Goal: Communication & Community: Answer question/provide support

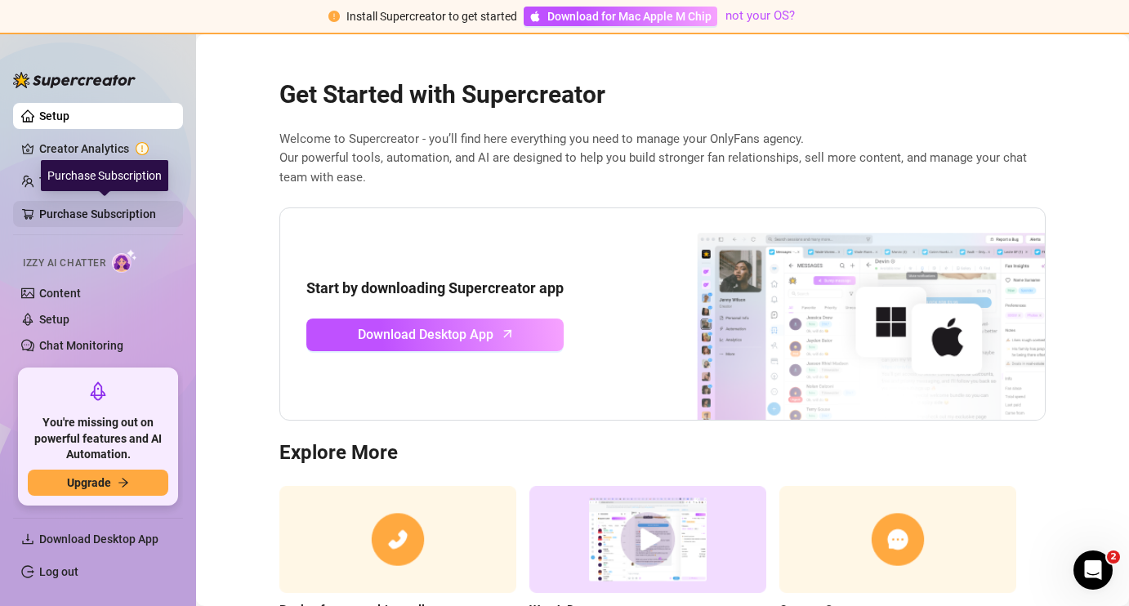
click at [100, 209] on link "Purchase Subscription" at bounding box center [104, 214] width 131 height 26
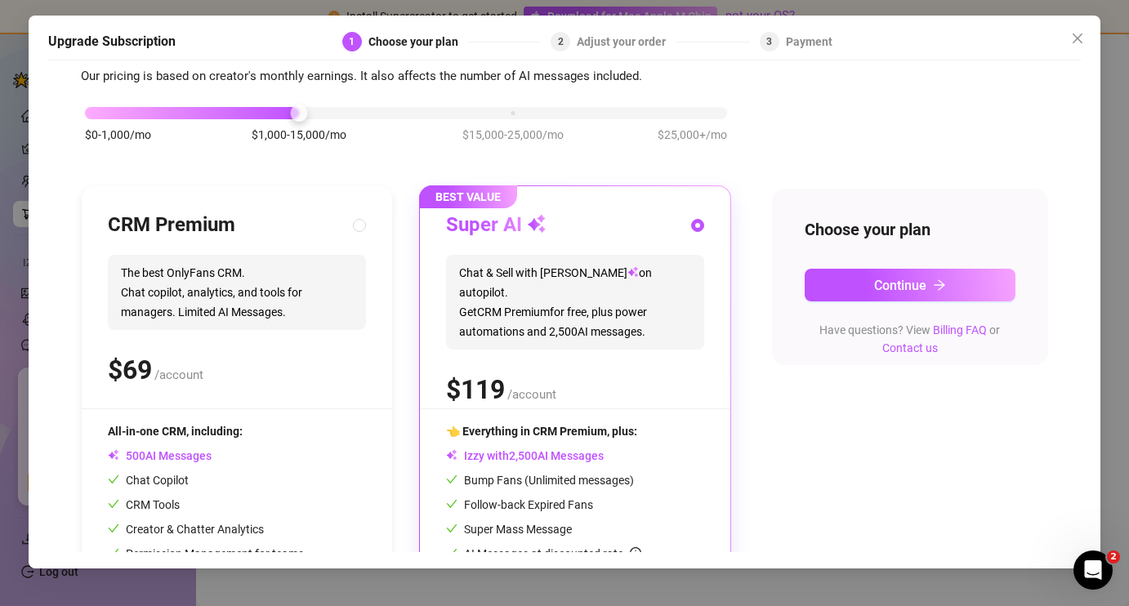
scroll to position [55, 0]
click at [1076, 33] on icon "close" at bounding box center [1077, 38] width 13 height 13
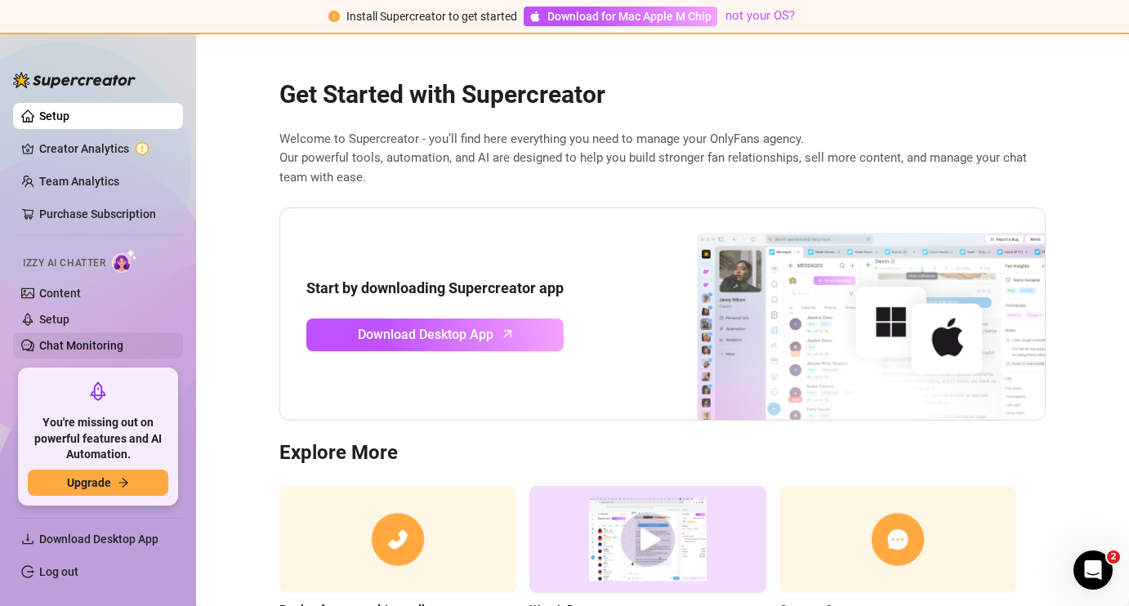
scroll to position [151, 0]
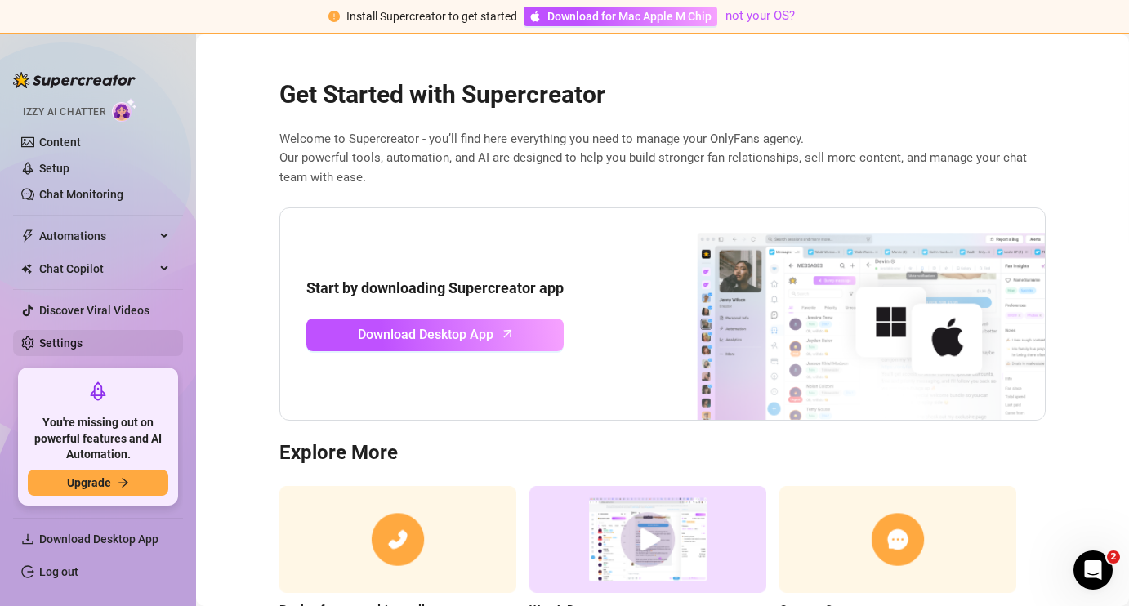
click at [83, 341] on link "Settings" at bounding box center [60, 343] width 43 height 13
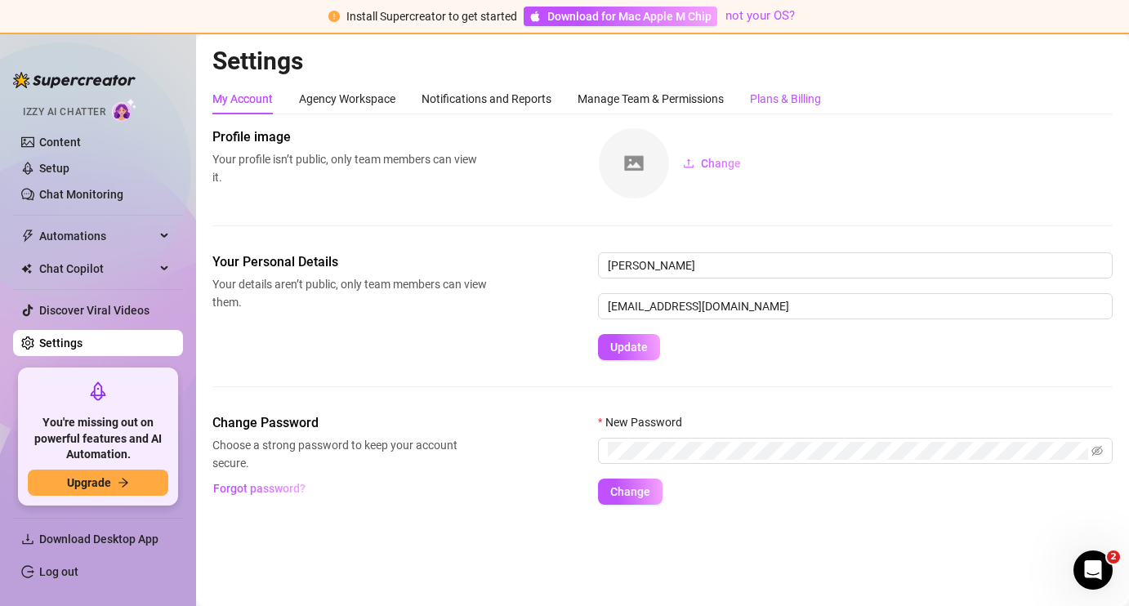
click at [772, 102] on div "Plans & Billing" at bounding box center [785, 99] width 71 height 18
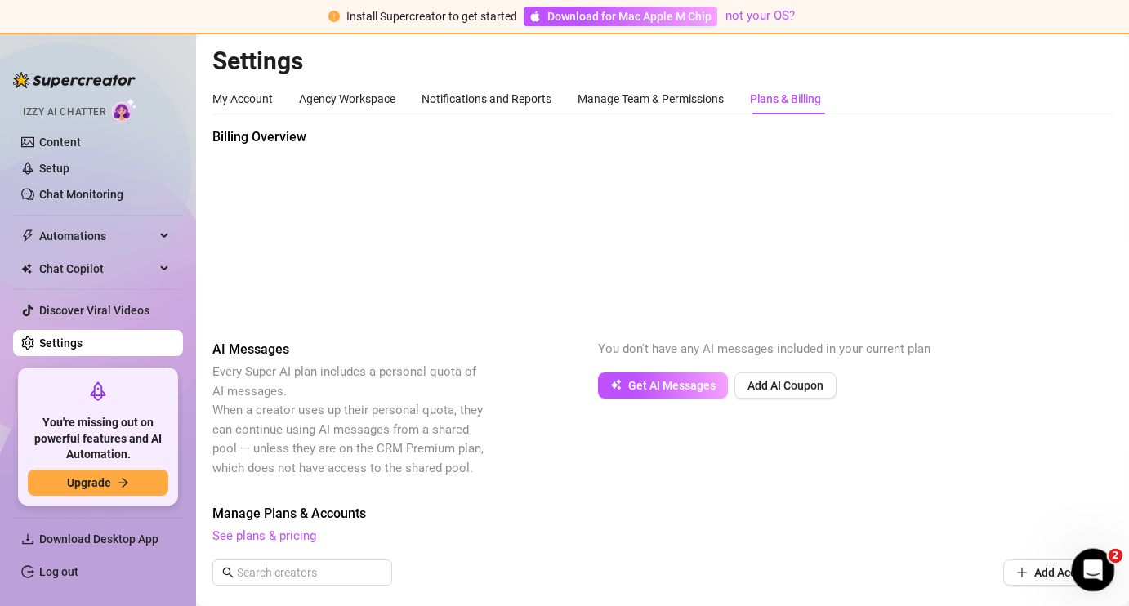
click at [1101, 562] on icon "Open Intercom Messenger" at bounding box center [1091, 568] width 27 height 27
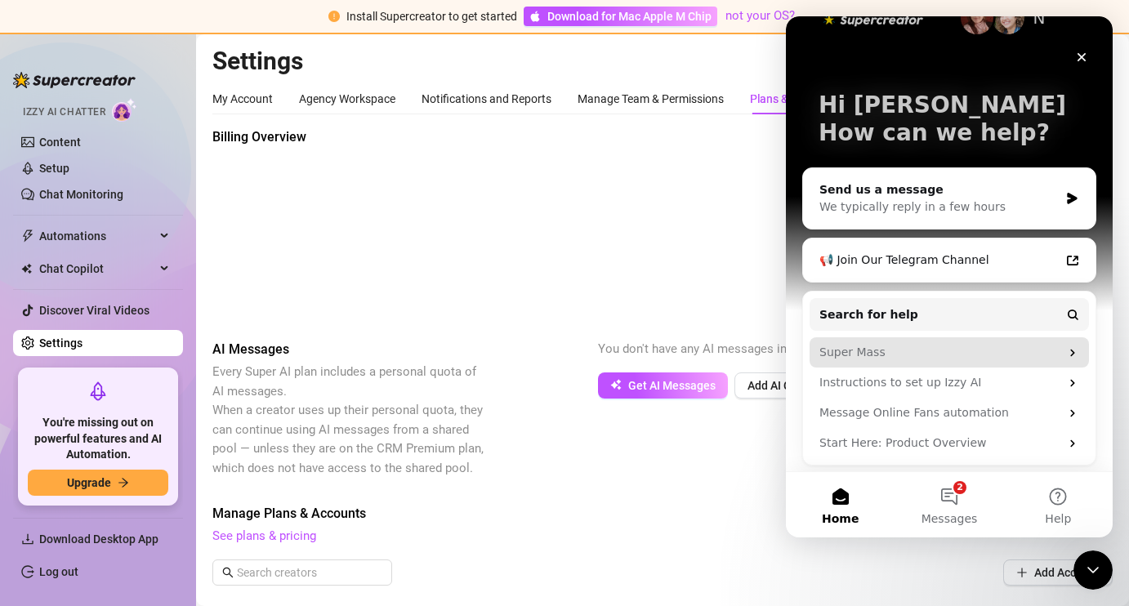
scroll to position [43, 0]
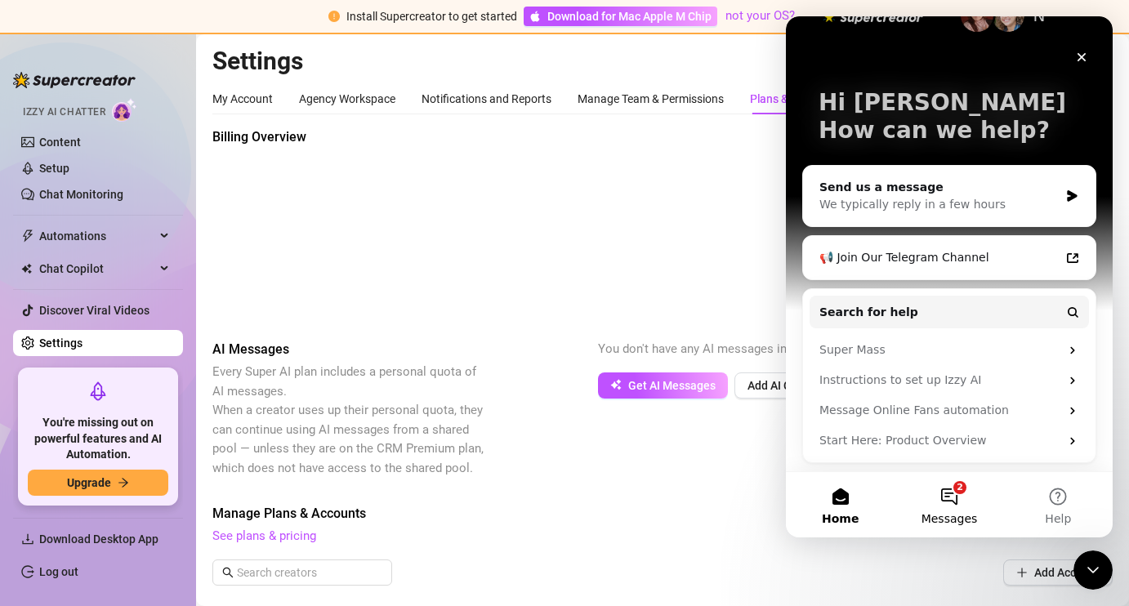
click at [943, 504] on button "2 Messages" at bounding box center [949, 504] width 109 height 65
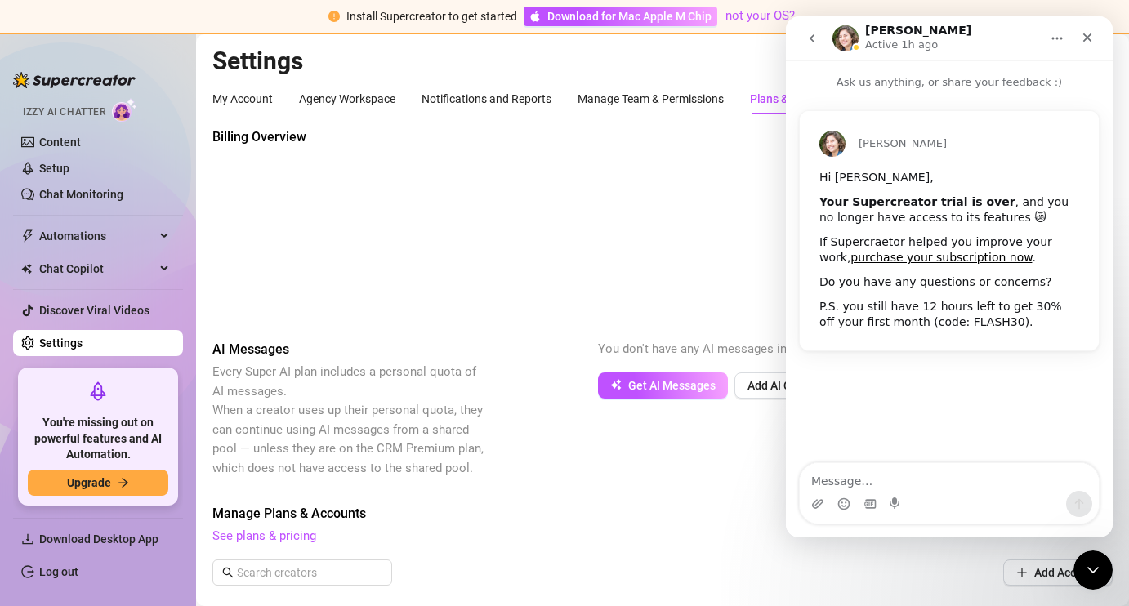
click at [817, 34] on icon "go back" at bounding box center [812, 38] width 13 height 13
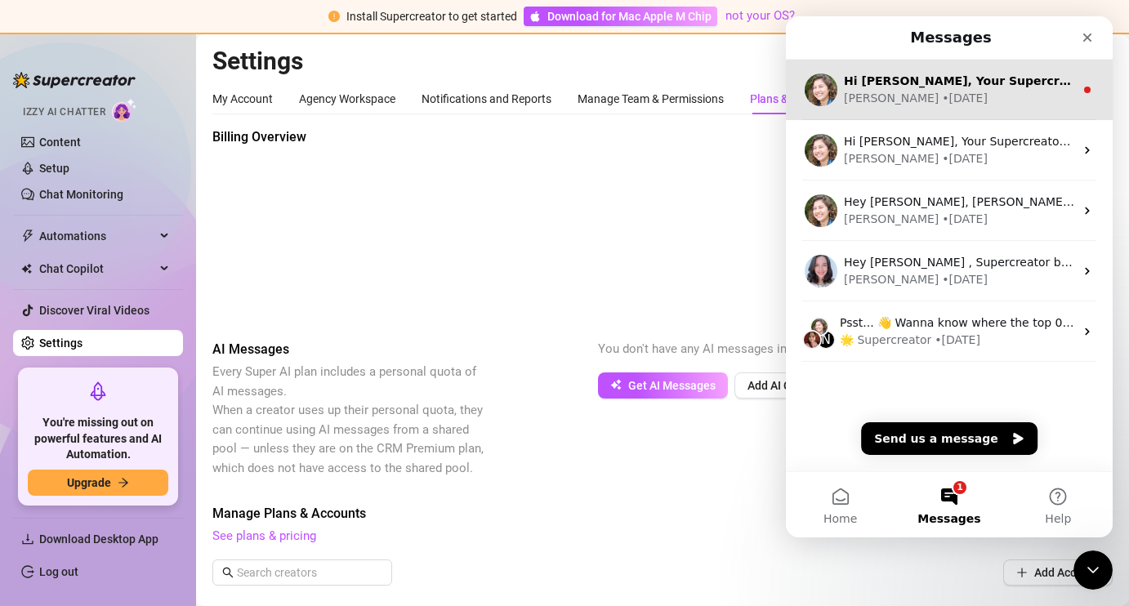
click at [932, 89] on div "Hi [PERSON_NAME], Your Supercreator trial expired a few days ago and I haven't …" at bounding box center [959, 81] width 230 height 17
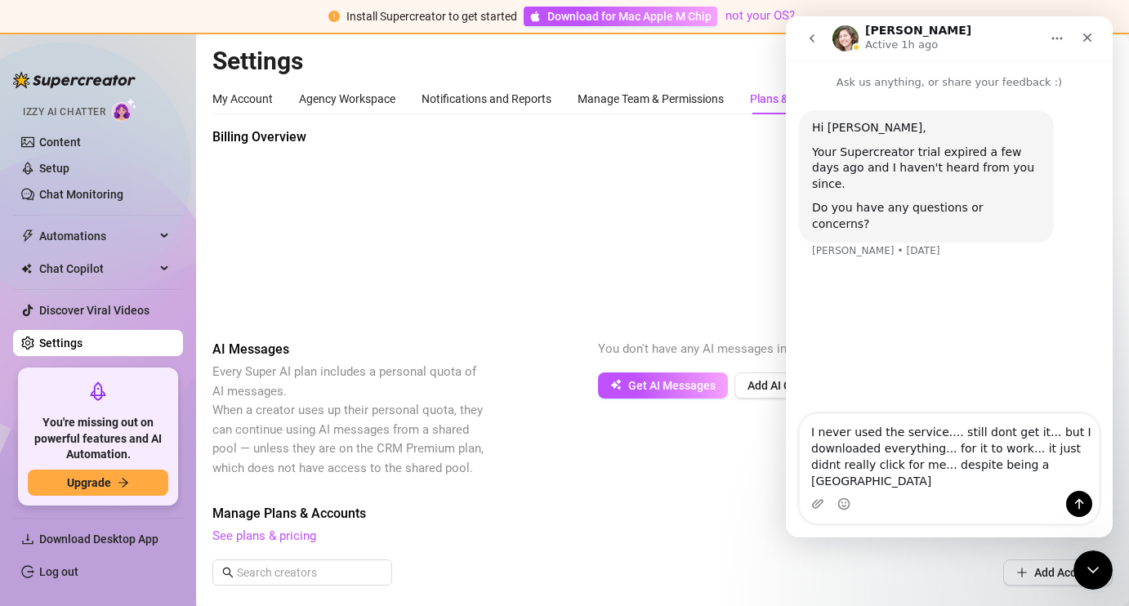
drag, startPoint x: 992, startPoint y: 481, endPoint x: 956, endPoint y: 483, distance: 36.0
click at [956, 484] on textarea "I never used the service.... still dont get it... but I downloaded everything..…" at bounding box center [949, 452] width 299 height 77
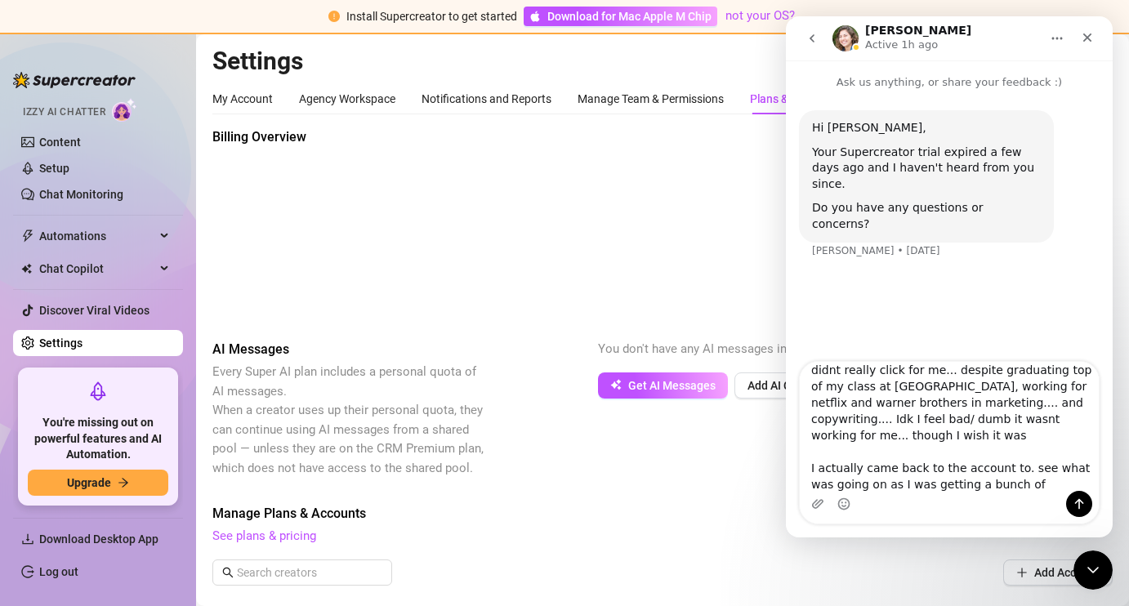
scroll to position [59, 0]
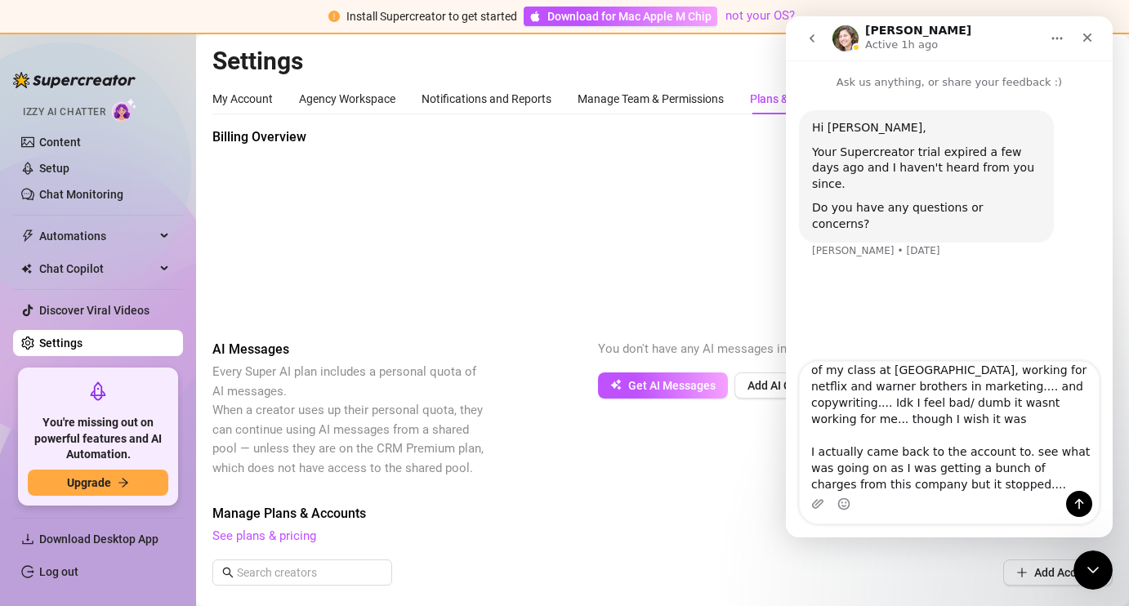
type textarea "I never used the service.... still dont get it... but I downloaded everything..…"
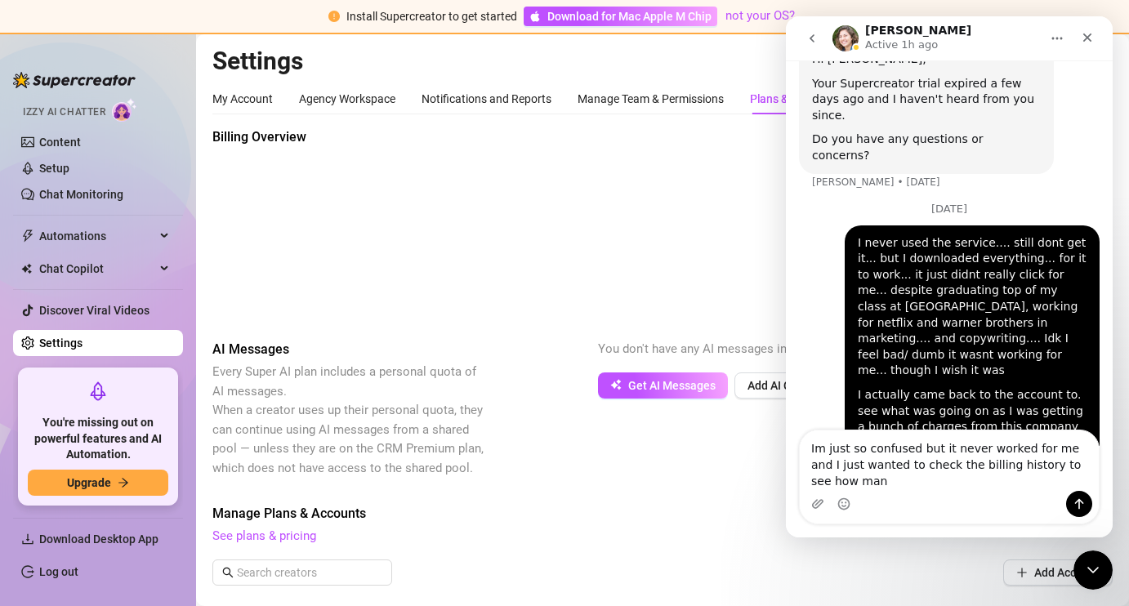
scroll to position [85, 0]
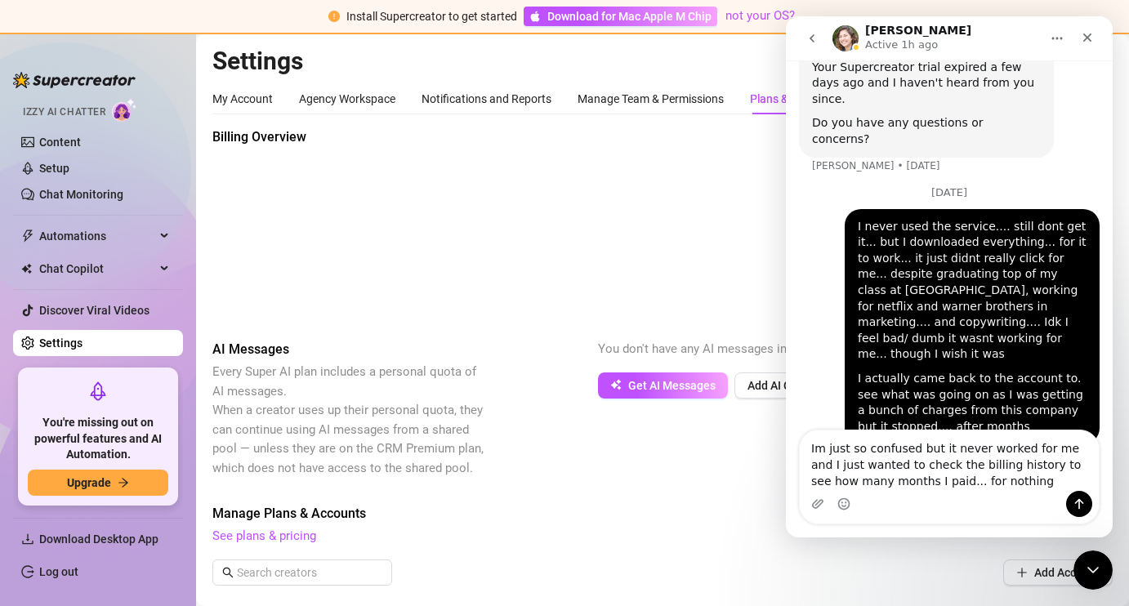
type textarea "Im just so confused but it never worked for me and I just wanted to check the b…"
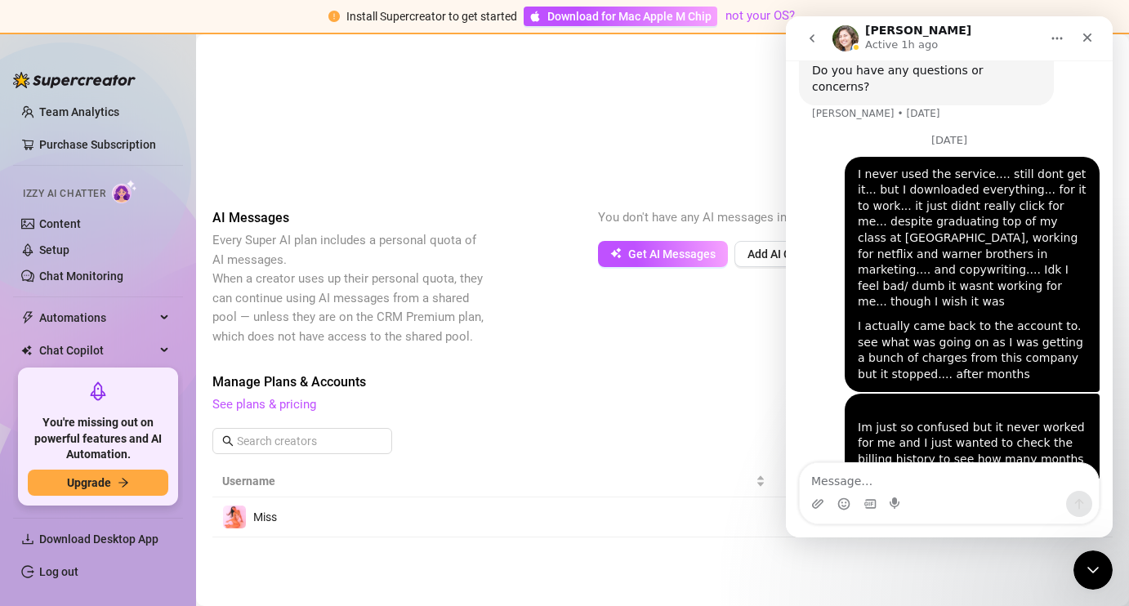
scroll to position [0, 0]
